Goal: Book appointment/travel/reservation

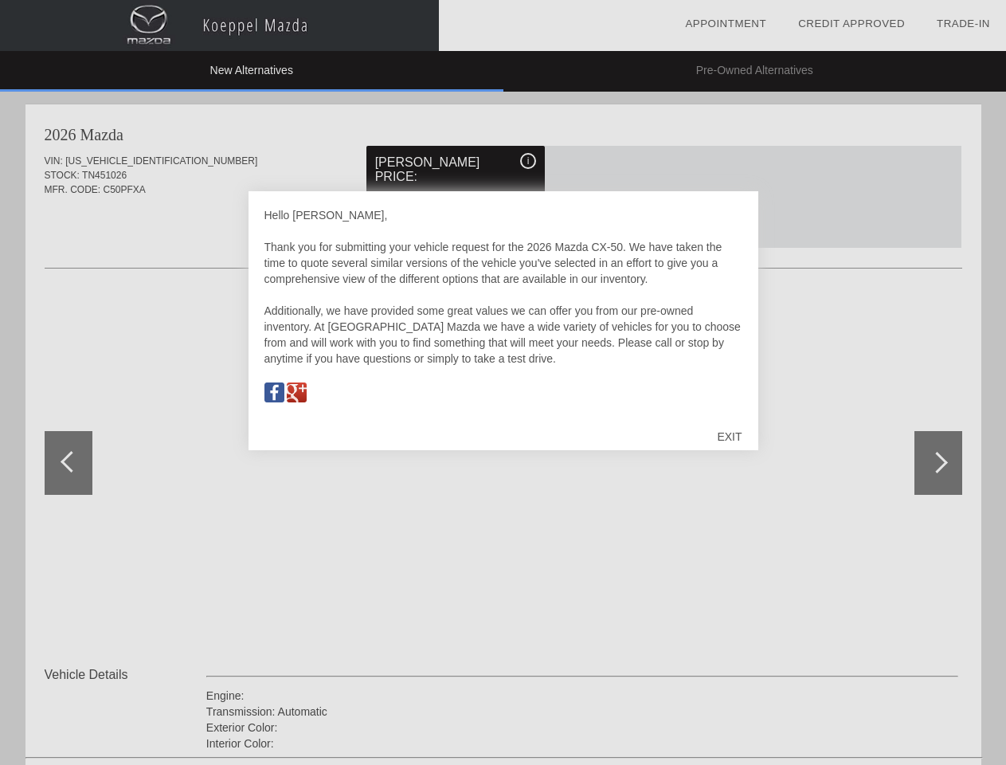
click at [726, 24] on link "Appointment" at bounding box center [725, 24] width 81 height 12
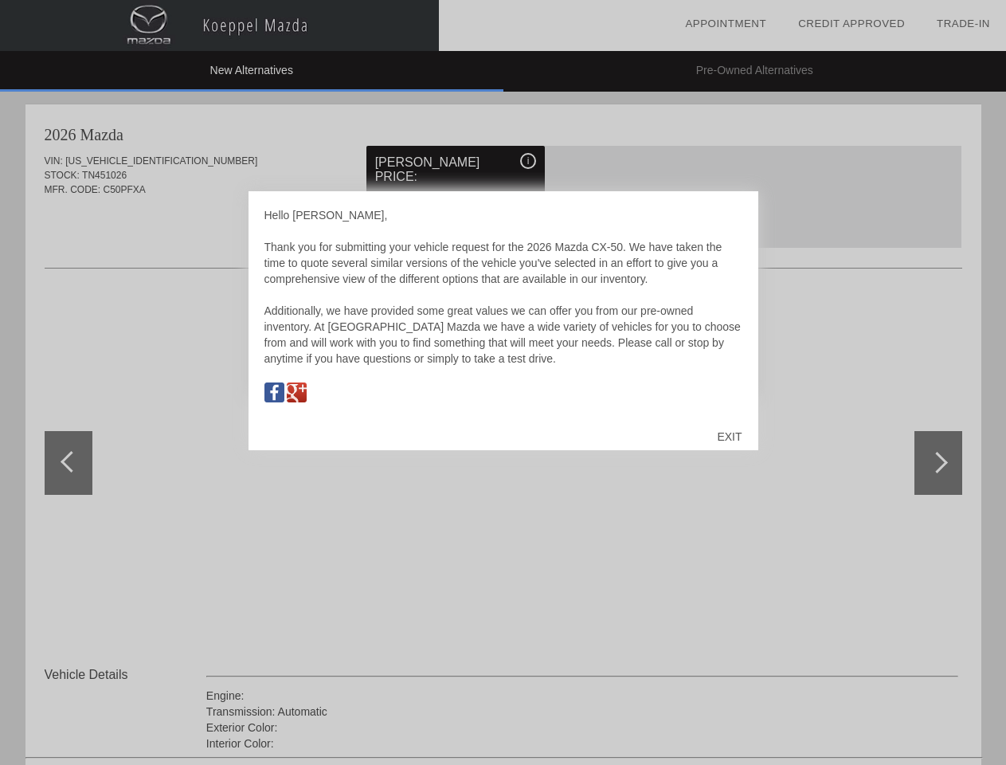
click at [729, 437] on div "EXIT" at bounding box center [729, 437] width 57 height 48
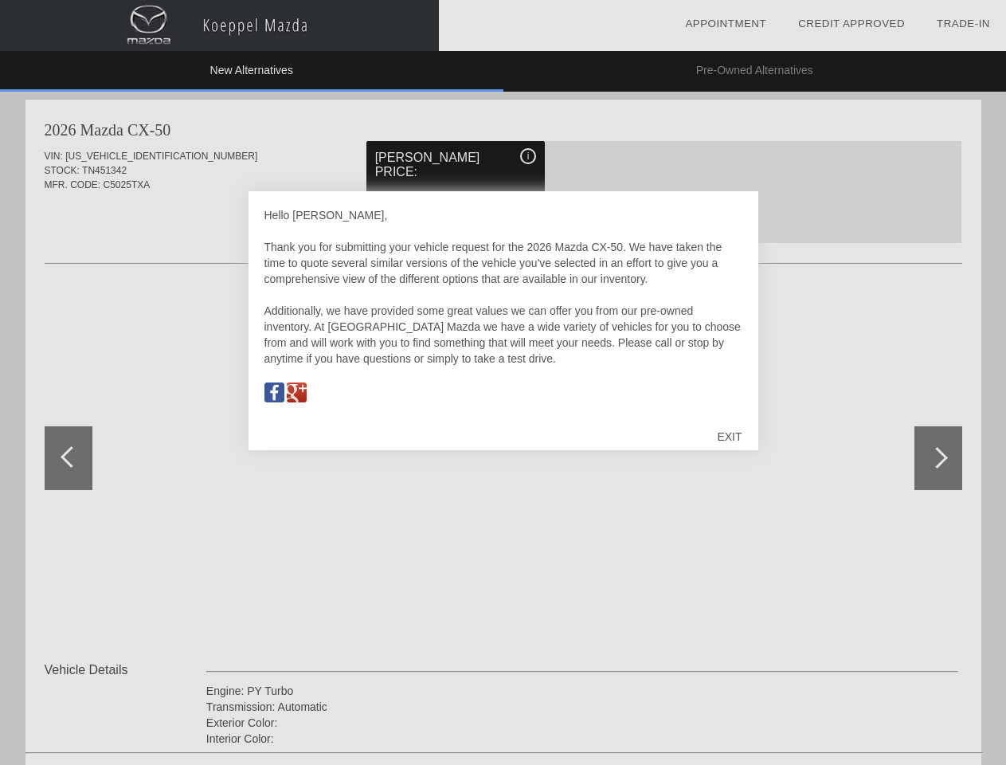
scroll to position [741, 0]
click at [726, 24] on link "Appointment" at bounding box center [725, 24] width 81 height 12
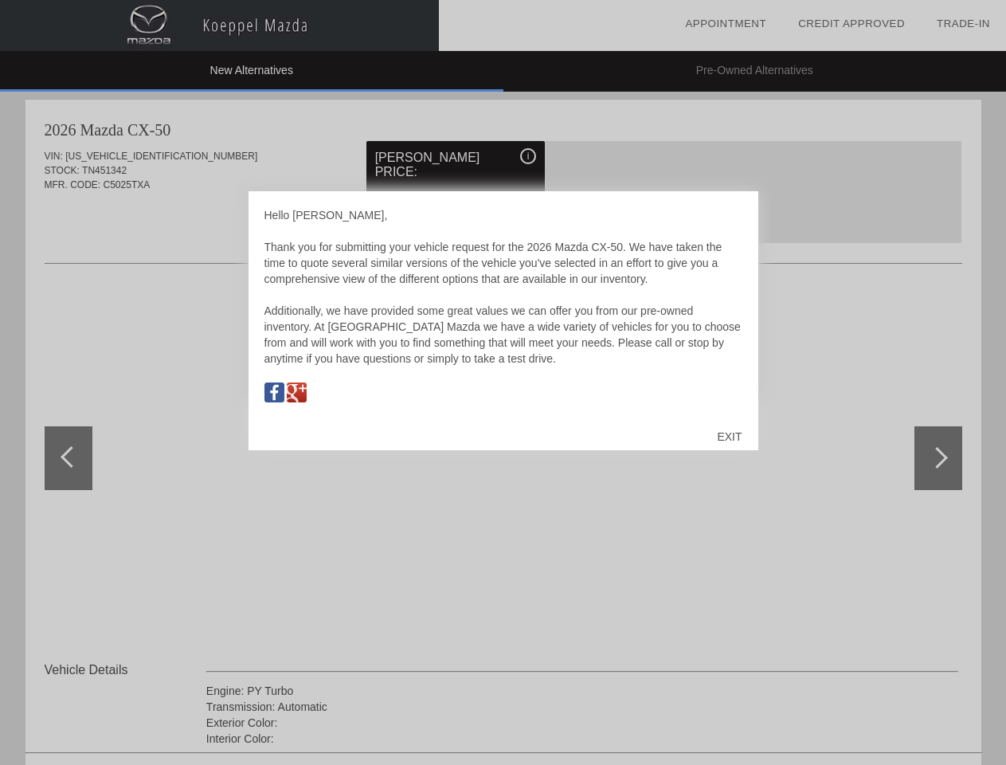
click at [729, 437] on div "EXIT" at bounding box center [729, 437] width 57 height 48
